Goal: Transaction & Acquisition: Purchase product/service

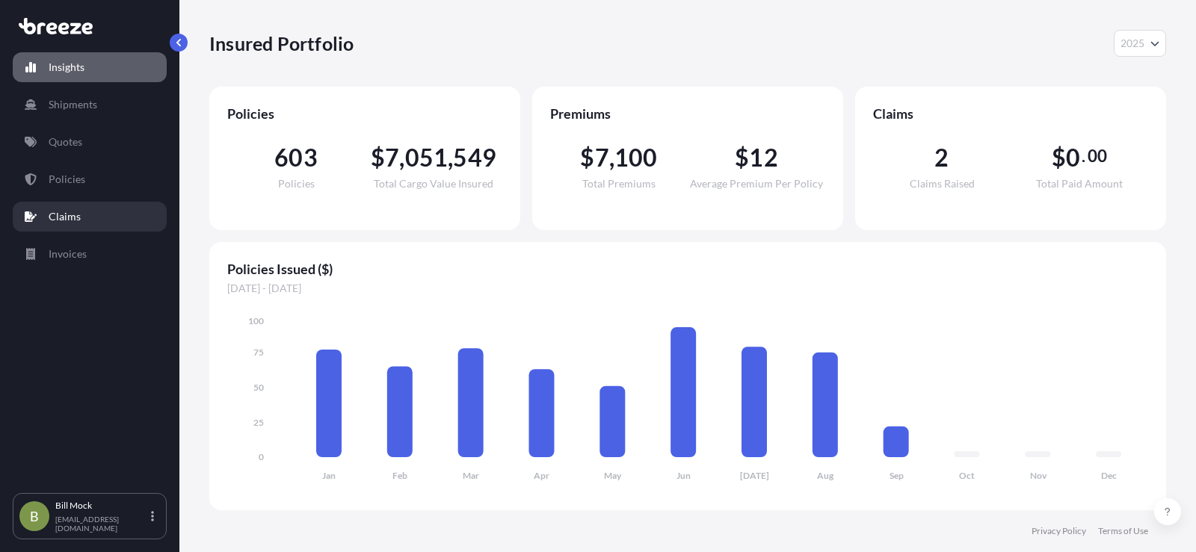
select select "2025"
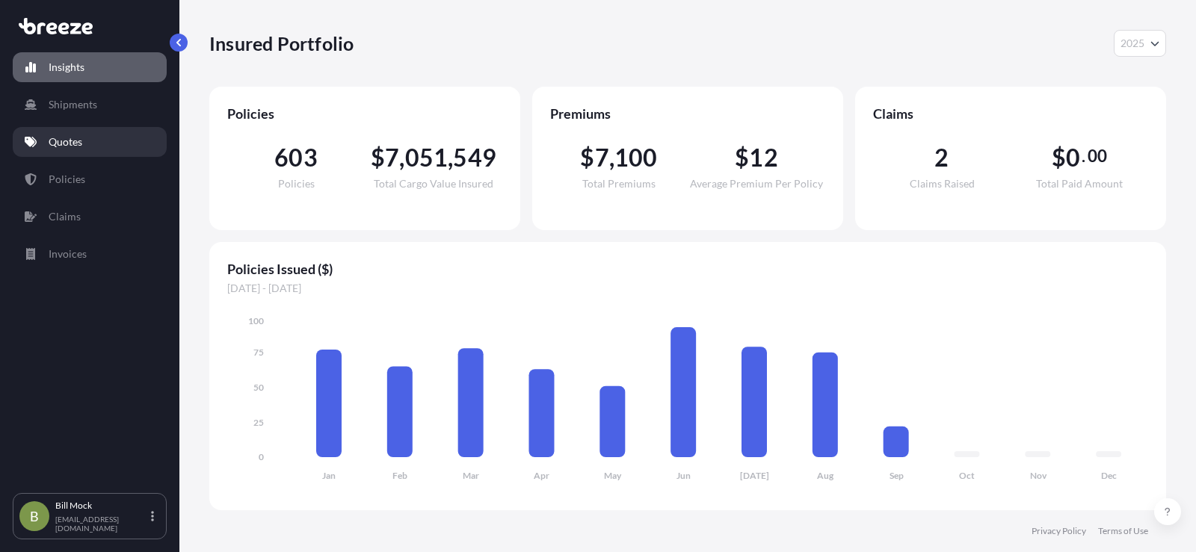
click at [72, 143] on p "Quotes" at bounding box center [66, 142] width 34 height 15
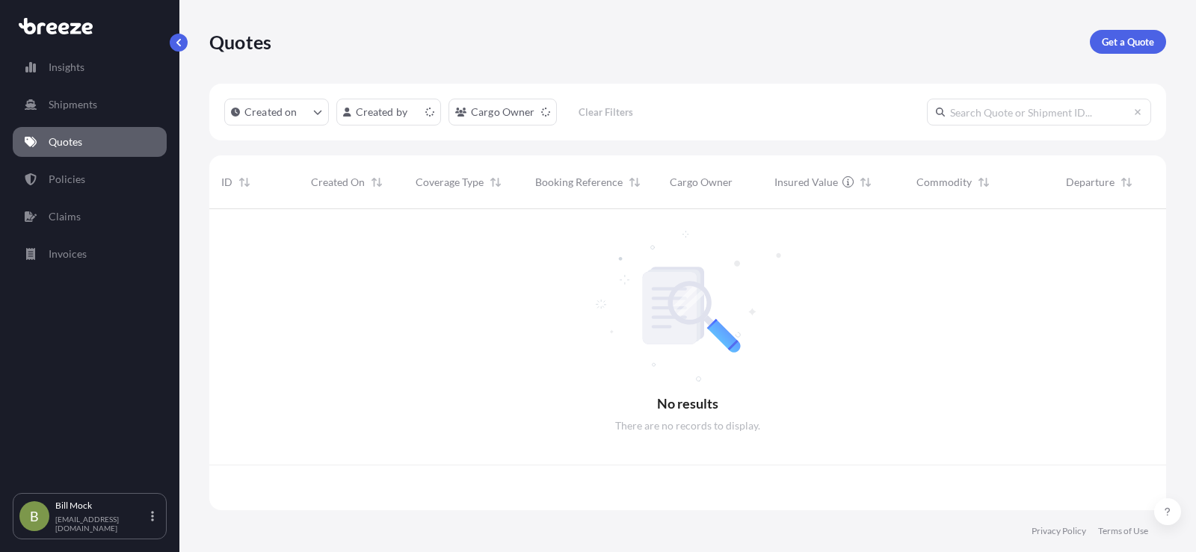
scroll to position [298, 945]
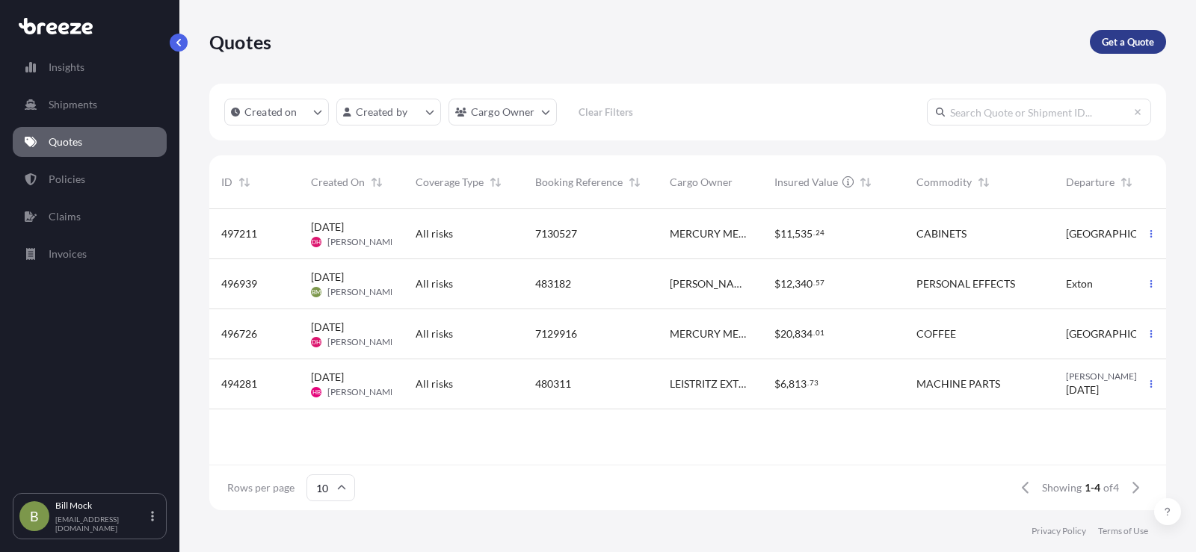
click at [1113, 34] on p "Get a Quote" at bounding box center [1127, 41] width 52 height 15
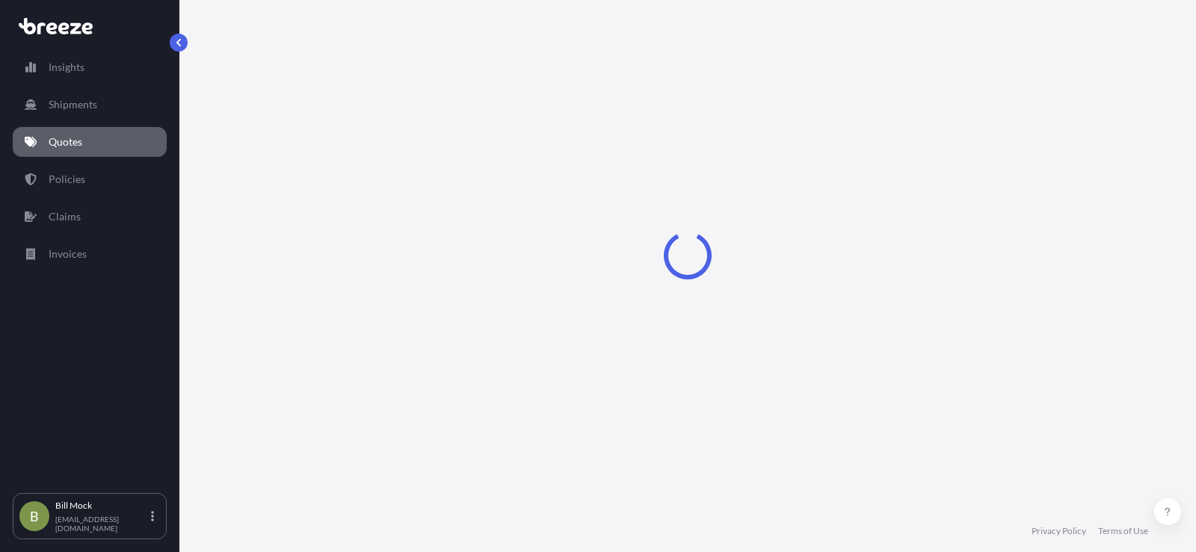
scroll to position [24, 0]
select select "Sea"
select select "1"
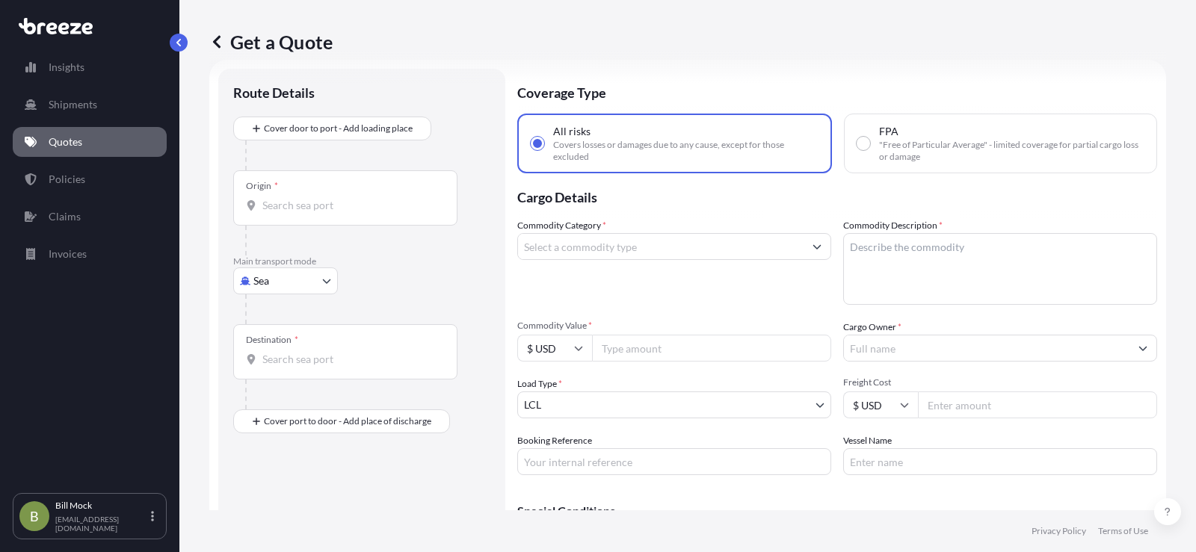
click at [266, 279] on body "Insights Shipments Quotes Policies Claims Invoices B [PERSON_NAME] [EMAIL_ADDRE…" at bounding box center [598, 276] width 1196 height 552
click at [279, 374] on span "Road" at bounding box center [274, 373] width 24 height 15
select select "Road"
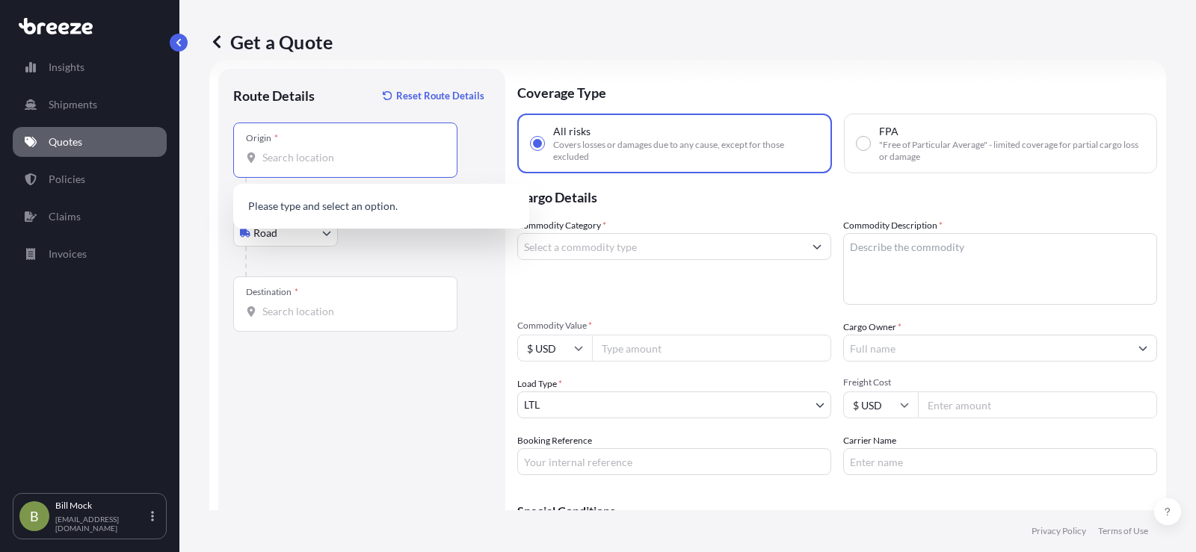
click at [279, 155] on input "Origin *" at bounding box center [350, 157] width 176 height 15
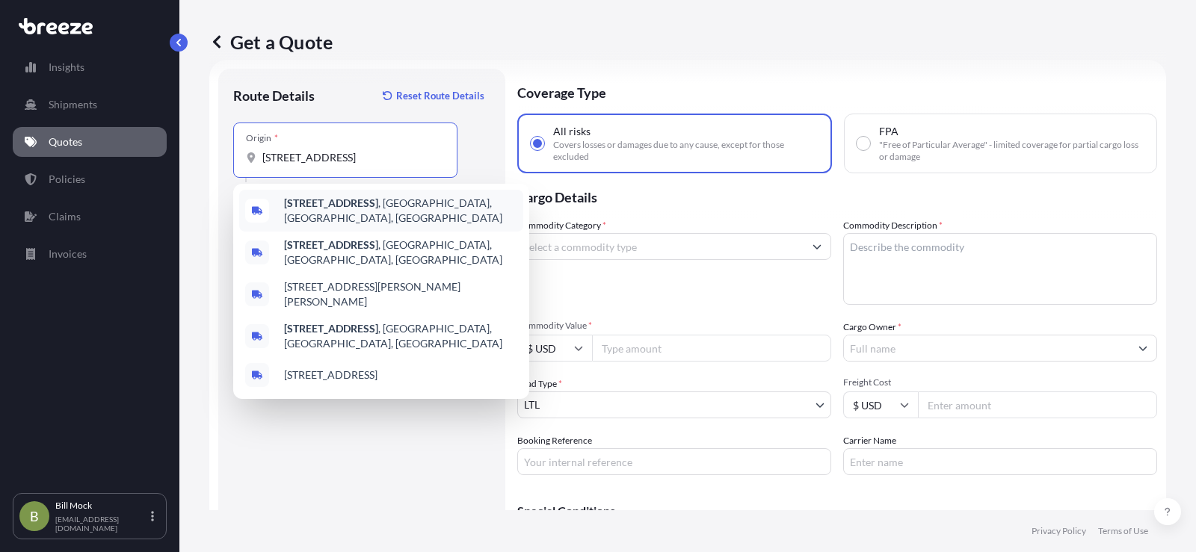
click at [355, 211] on span "[STREET_ADDRESS]" at bounding box center [400, 211] width 233 height 30
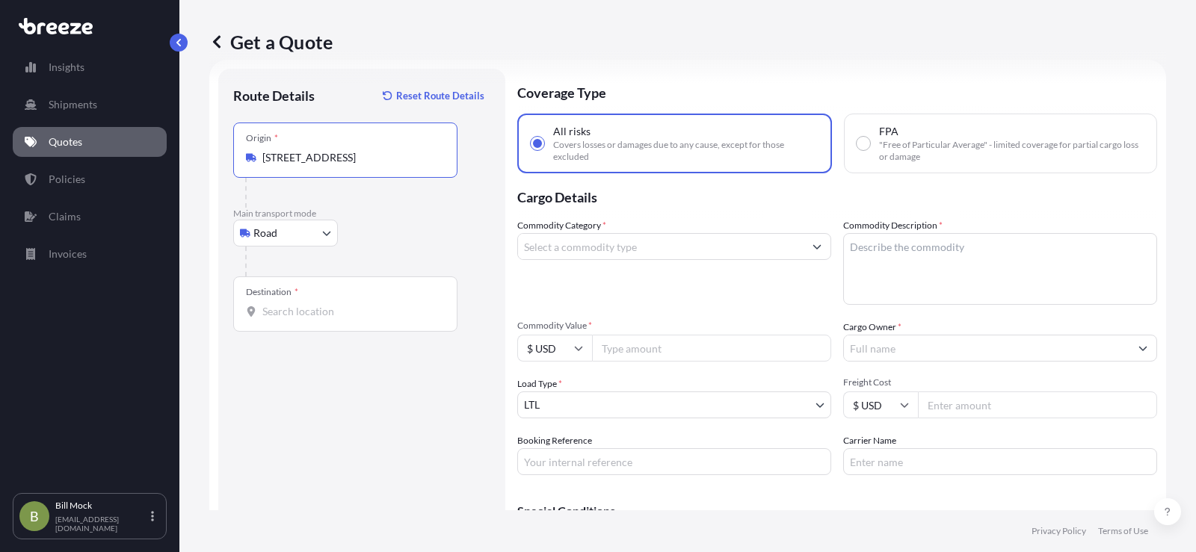
type input "[STREET_ADDRESS]"
click at [282, 319] on div "Destination *" at bounding box center [345, 303] width 224 height 55
click at [282, 319] on input "Destination *" at bounding box center [350, 311] width 176 height 15
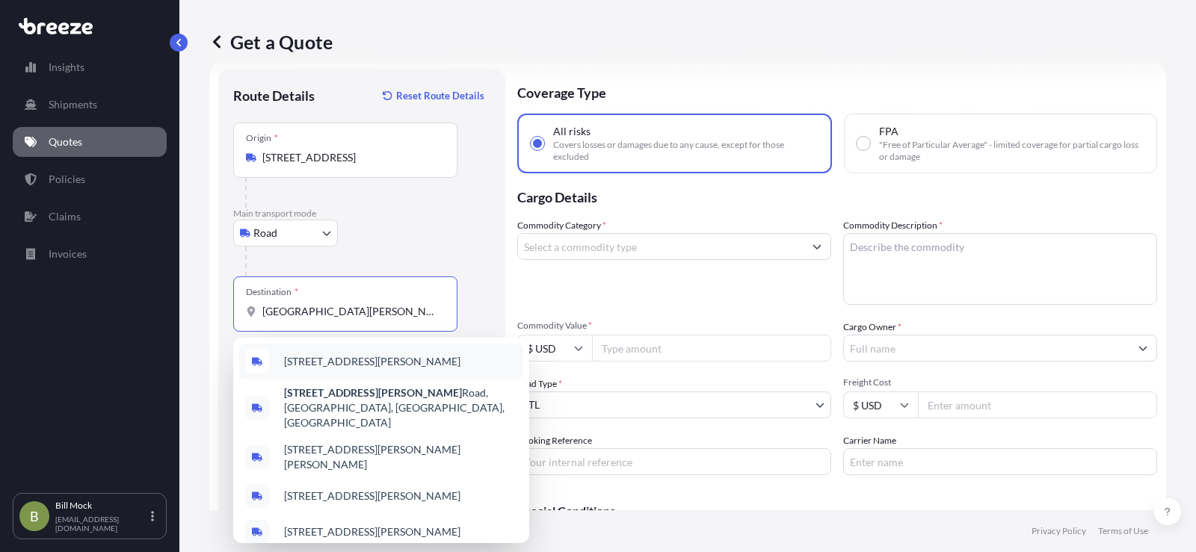
click at [382, 362] on span "[STREET_ADDRESS][PERSON_NAME]" at bounding box center [372, 361] width 176 height 15
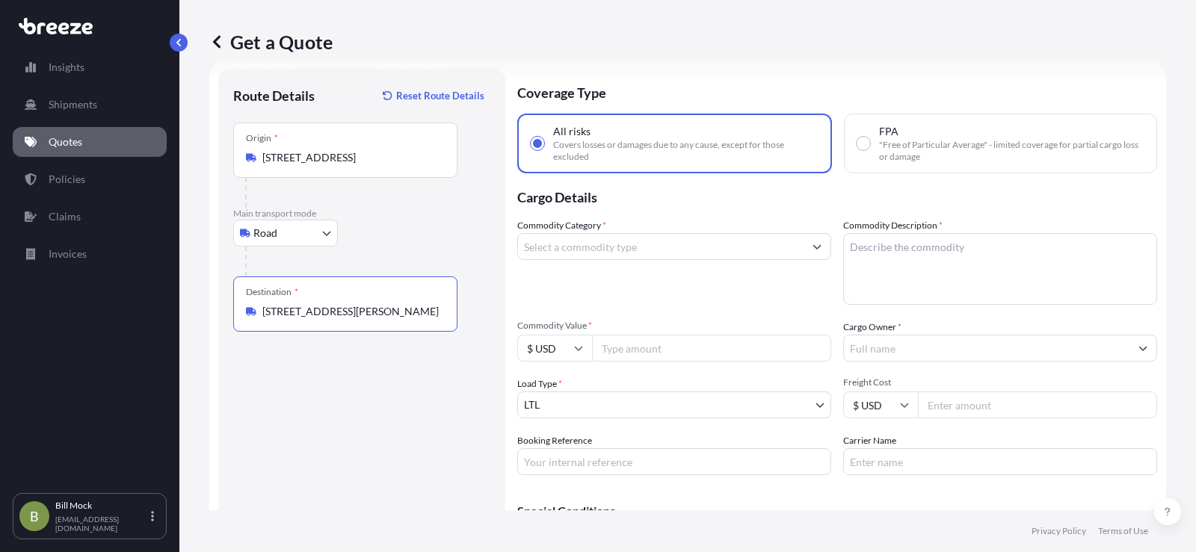
type input "[STREET_ADDRESS][PERSON_NAME]"
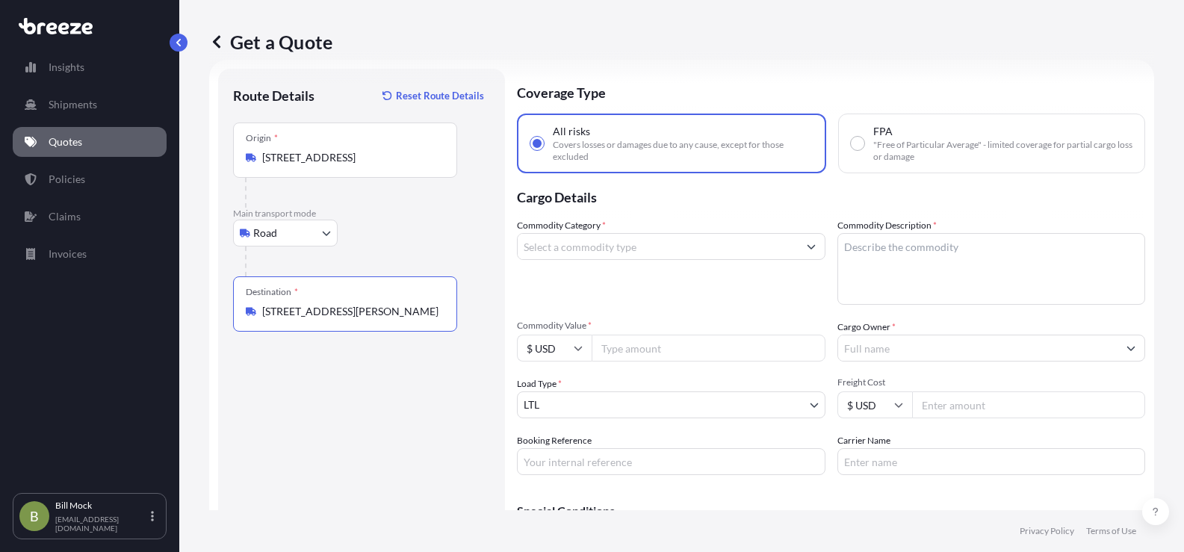
click at [587, 246] on input "Commodity Category *" at bounding box center [658, 246] width 280 height 27
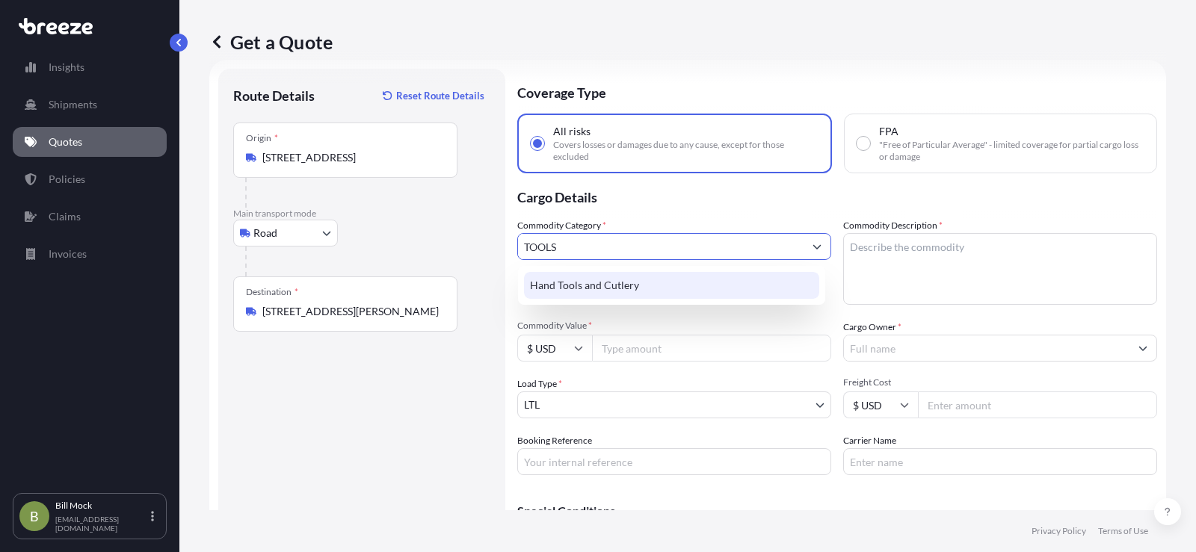
click at [592, 276] on div "Hand Tools and Cutlery" at bounding box center [671, 285] width 295 height 27
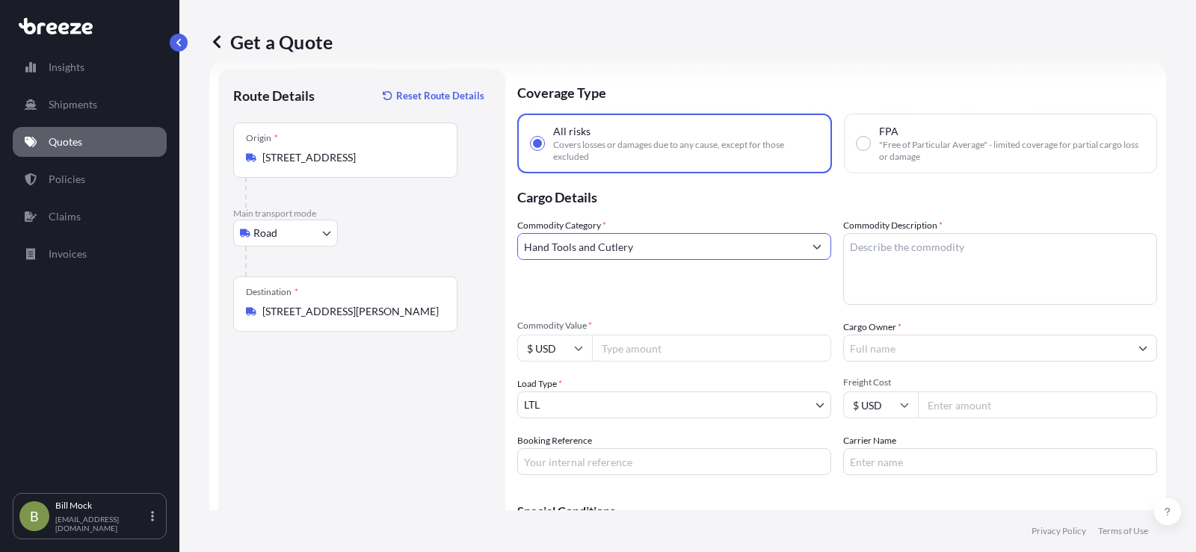
type input "Hand Tools and Cutlery"
click at [871, 250] on textarea "Commodity Description *" at bounding box center [1000, 269] width 314 height 72
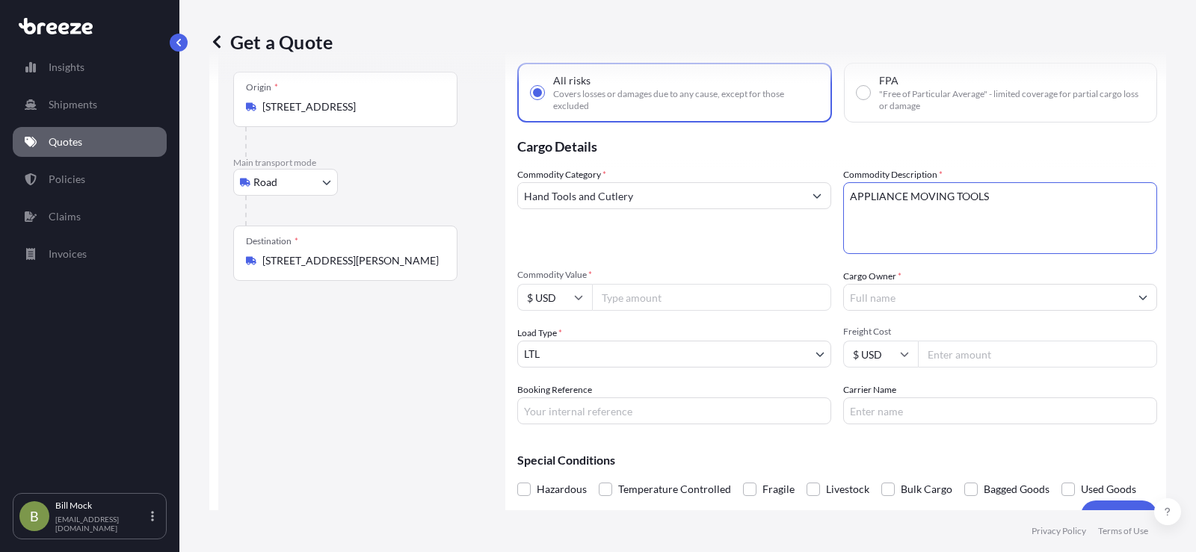
scroll to position [99, 0]
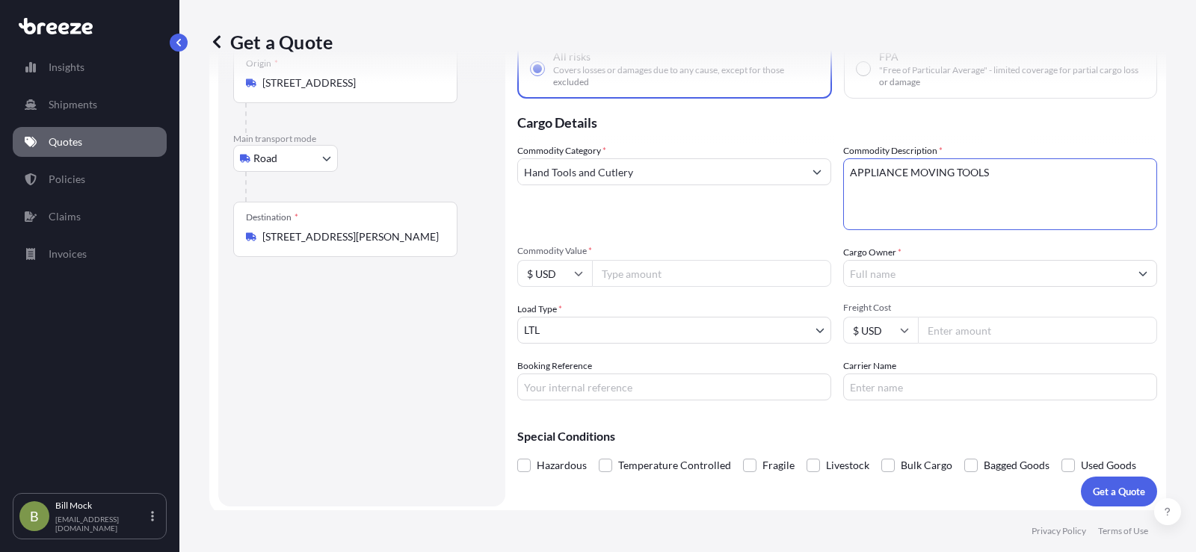
type textarea "APPLIANCE MOVING TOOLS"
click at [646, 269] on input "Commodity Value *" at bounding box center [711, 273] width 239 height 27
type input "20193.60"
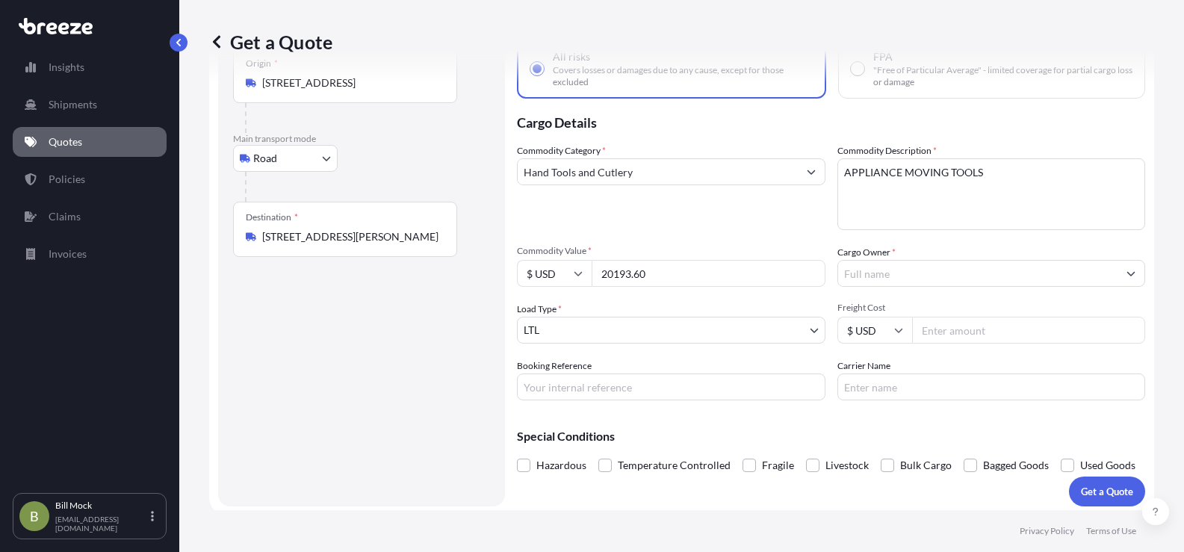
click at [858, 272] on input "Cargo Owner *" at bounding box center [978, 273] width 280 height 27
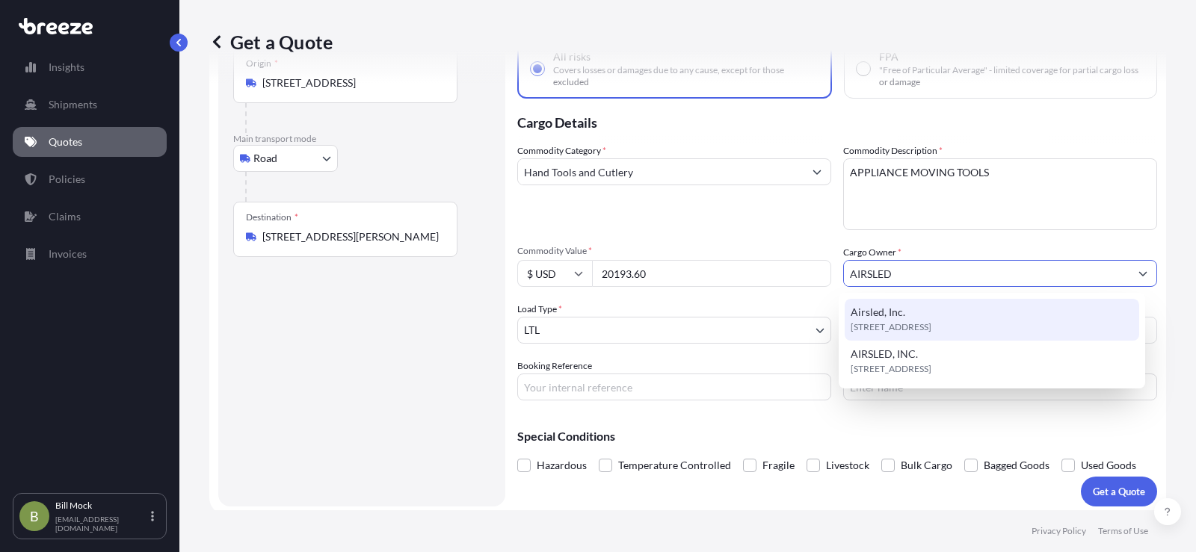
click at [889, 321] on span "[STREET_ADDRESS]" at bounding box center [890, 327] width 81 height 15
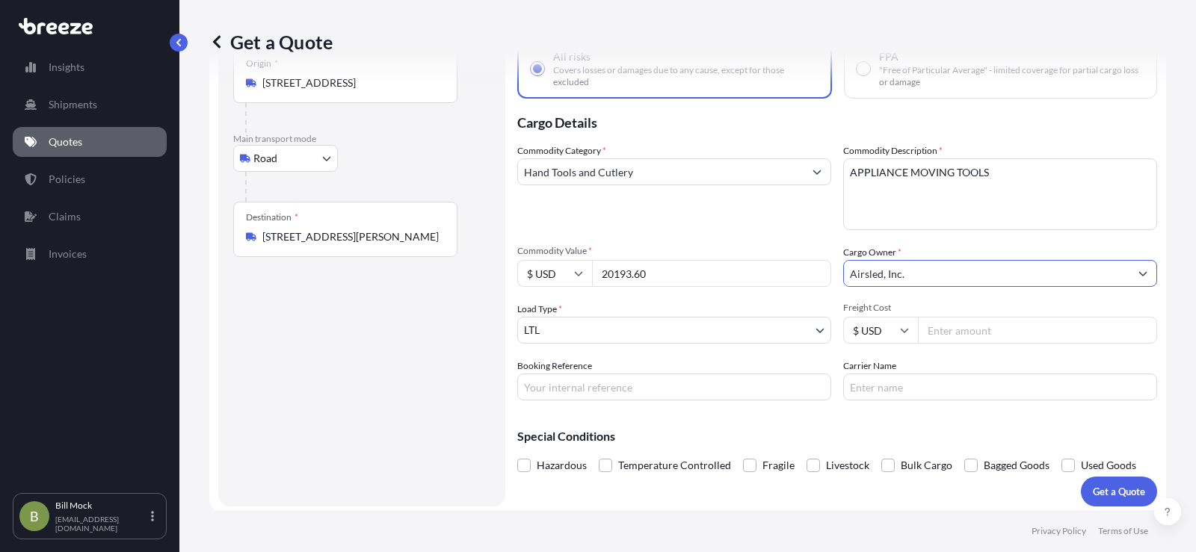
type input "Airsled, Inc."
click at [580, 387] on input "Booking Reference" at bounding box center [674, 387] width 314 height 27
type input "485106"
type input "XPO LOGISTICS"
click at [1094, 487] on p "Get a Quote" at bounding box center [1119, 491] width 52 height 15
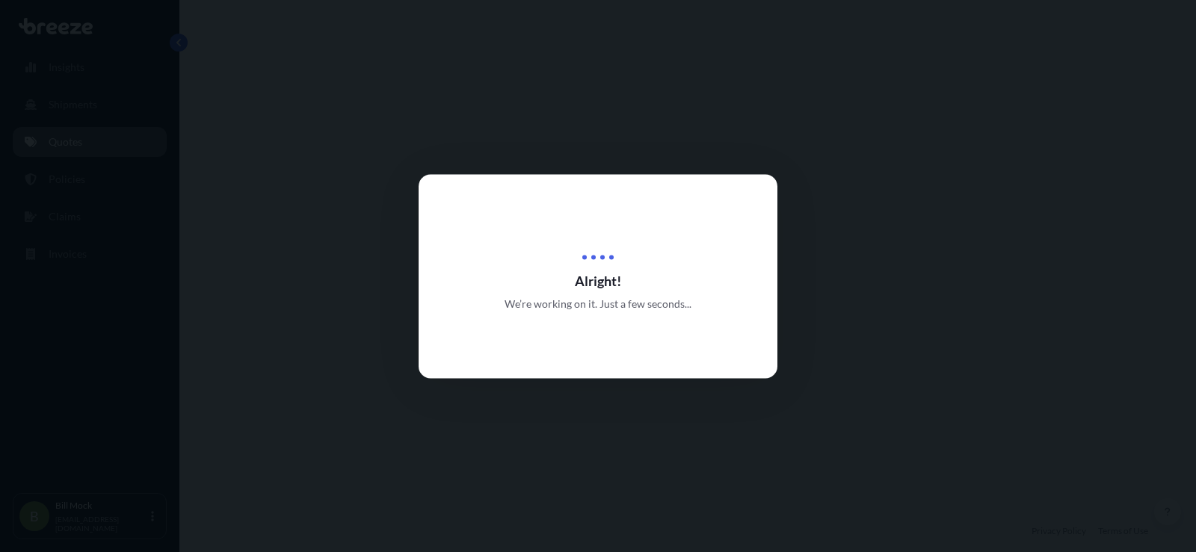
select select "Road"
select select "1"
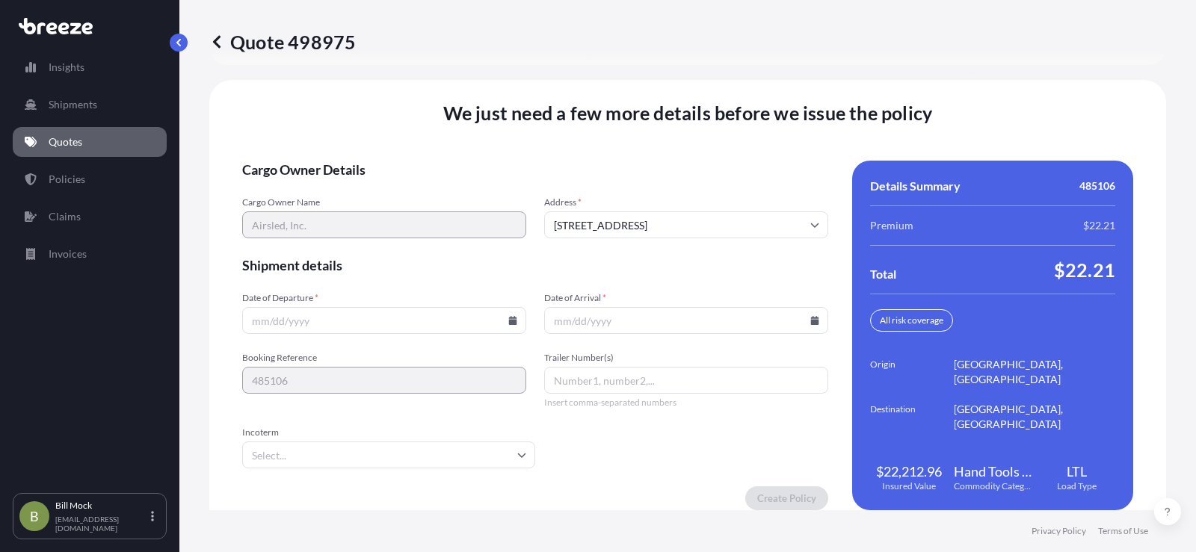
scroll to position [2065, 0]
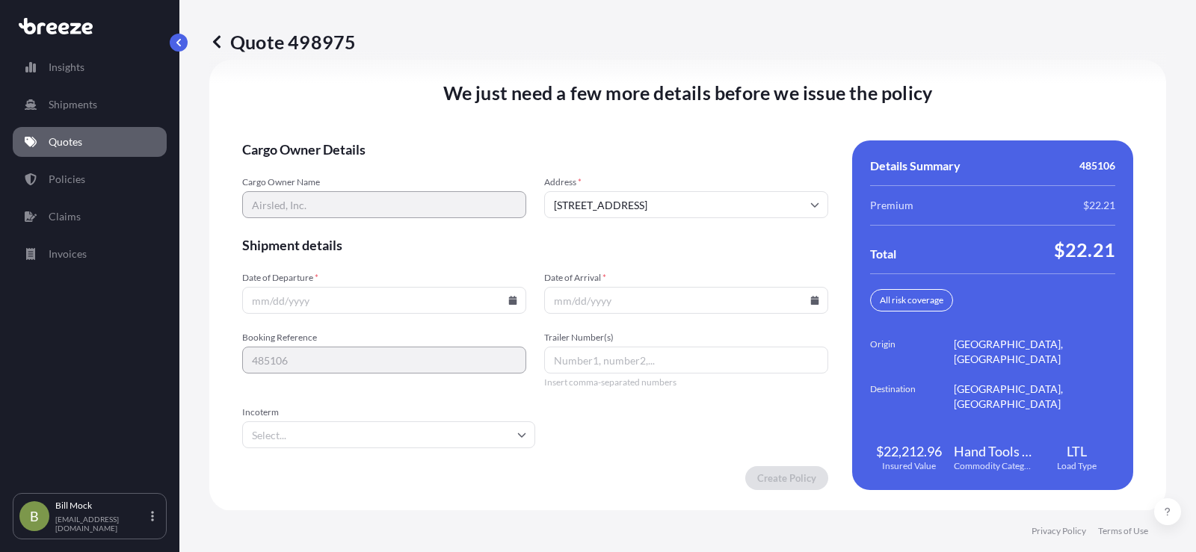
click at [368, 294] on input "Date of Departure *" at bounding box center [384, 300] width 284 height 27
click at [509, 303] on icon at bounding box center [513, 300] width 8 height 9
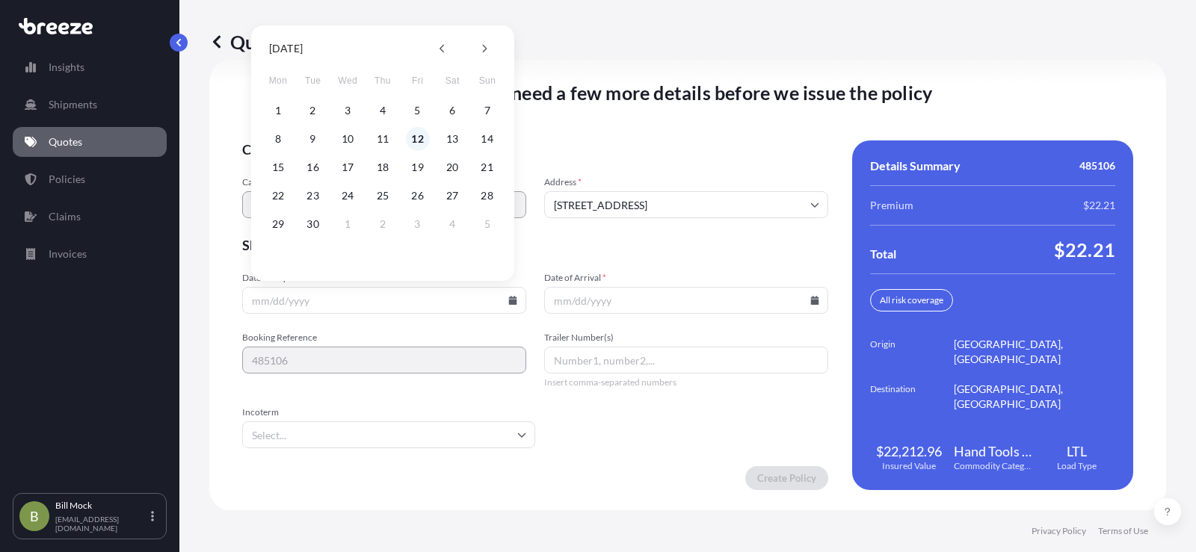
click at [418, 136] on button "12" at bounding box center [418, 139] width 24 height 24
type input "[DATE]"
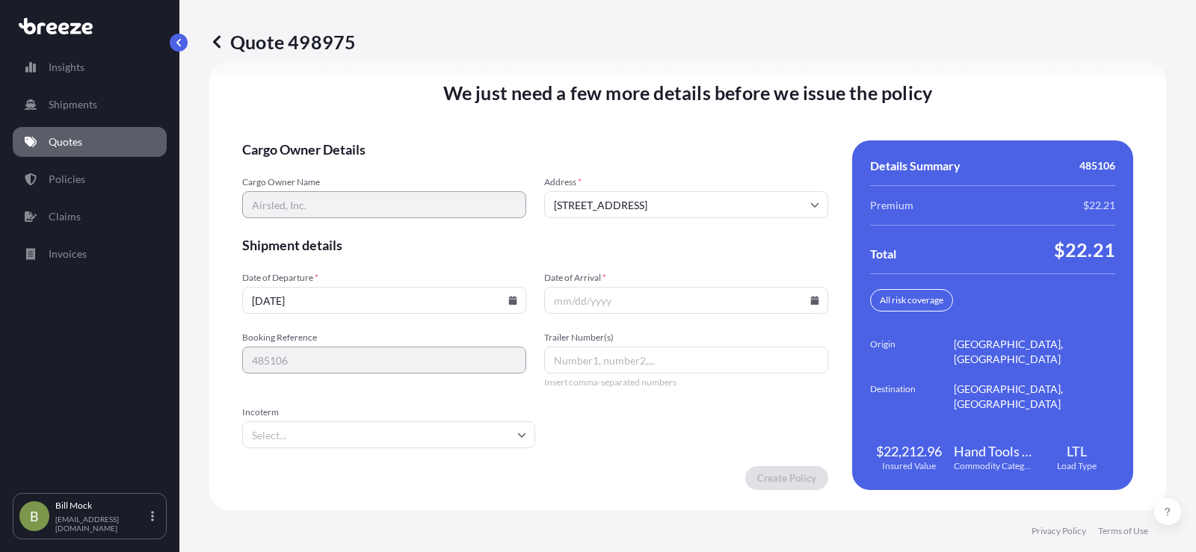
click at [811, 302] on icon at bounding box center [815, 300] width 8 height 9
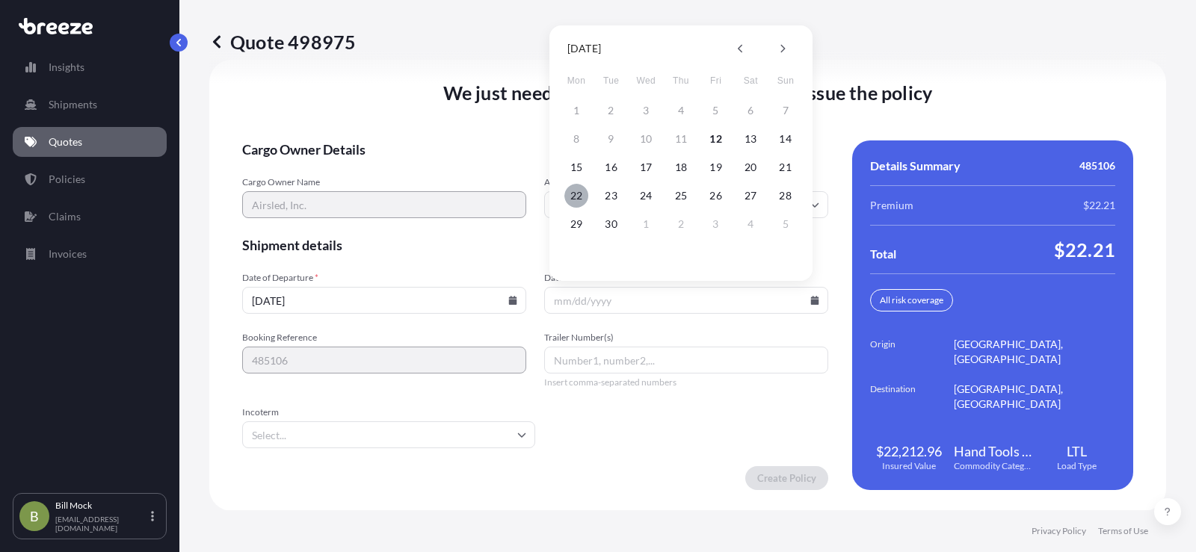
click at [570, 194] on button "22" at bounding box center [576, 196] width 24 height 24
type input "[DATE]"
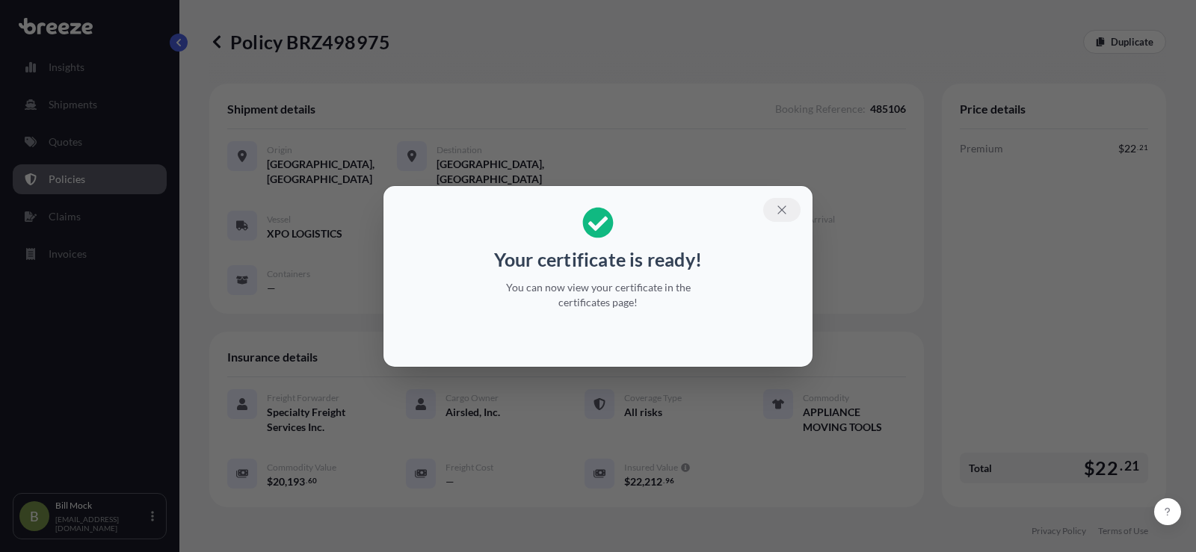
click at [776, 211] on icon "button" at bounding box center [781, 209] width 13 height 13
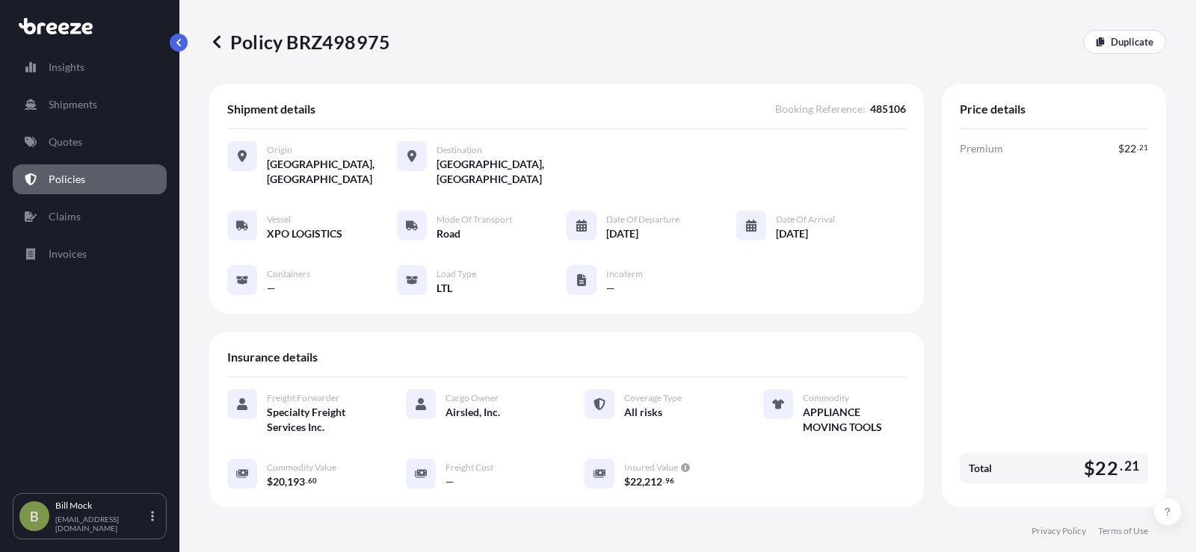
click at [311, 49] on p "Policy BRZ498975" at bounding box center [299, 42] width 181 height 24
copy p "BRZ498975"
